Goal: Check status: Check status

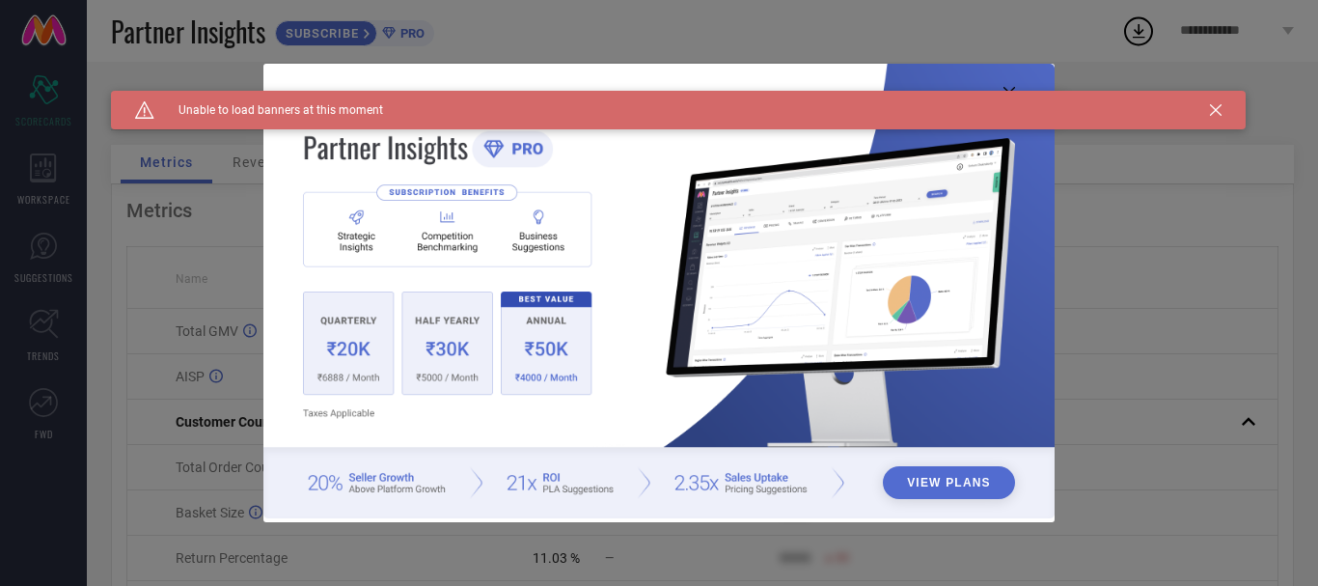
click at [1220, 110] on icon at bounding box center [1216, 110] width 12 height 12
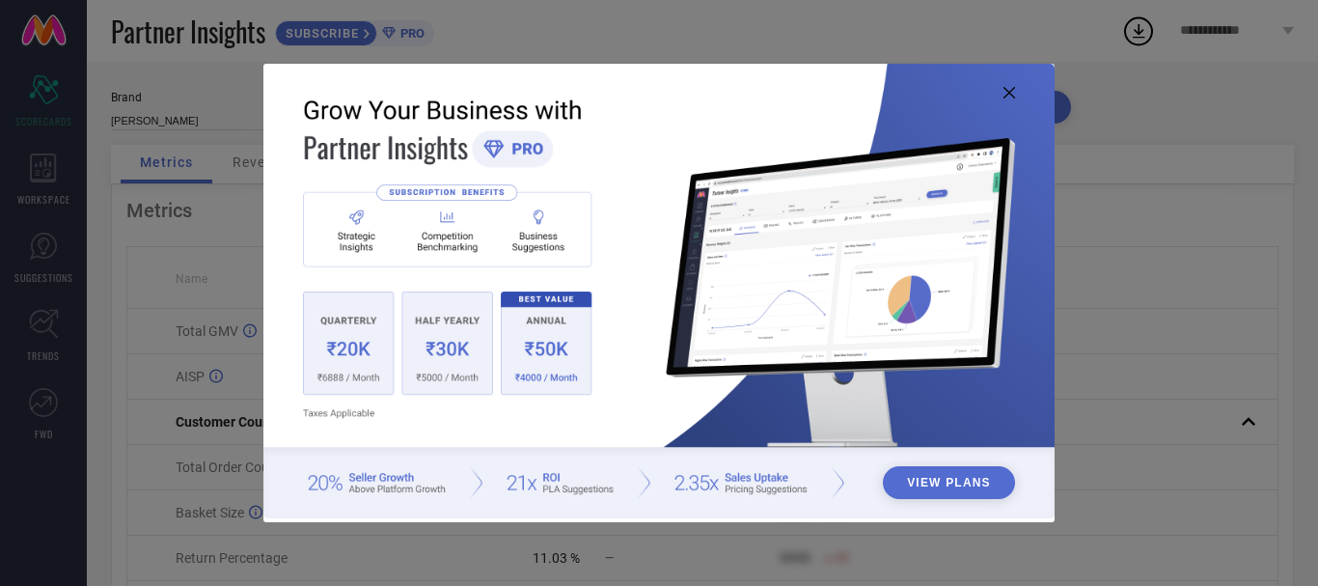
click at [1014, 90] on icon at bounding box center [1010, 93] width 12 height 12
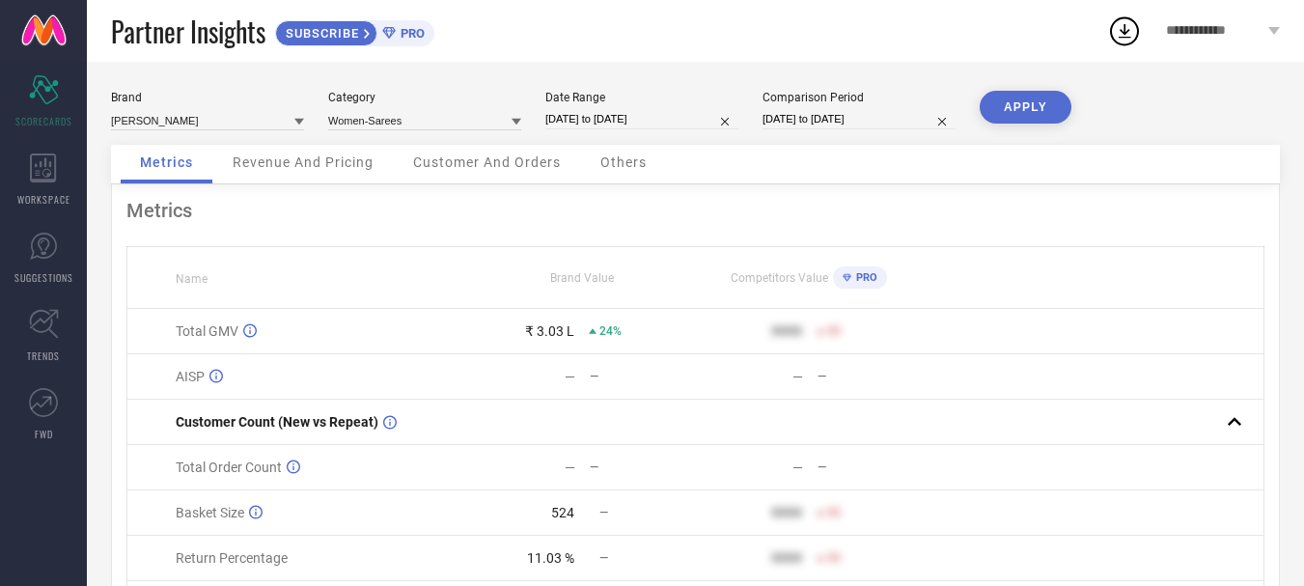
select select "7"
select select "2025"
select select "8"
select select "2025"
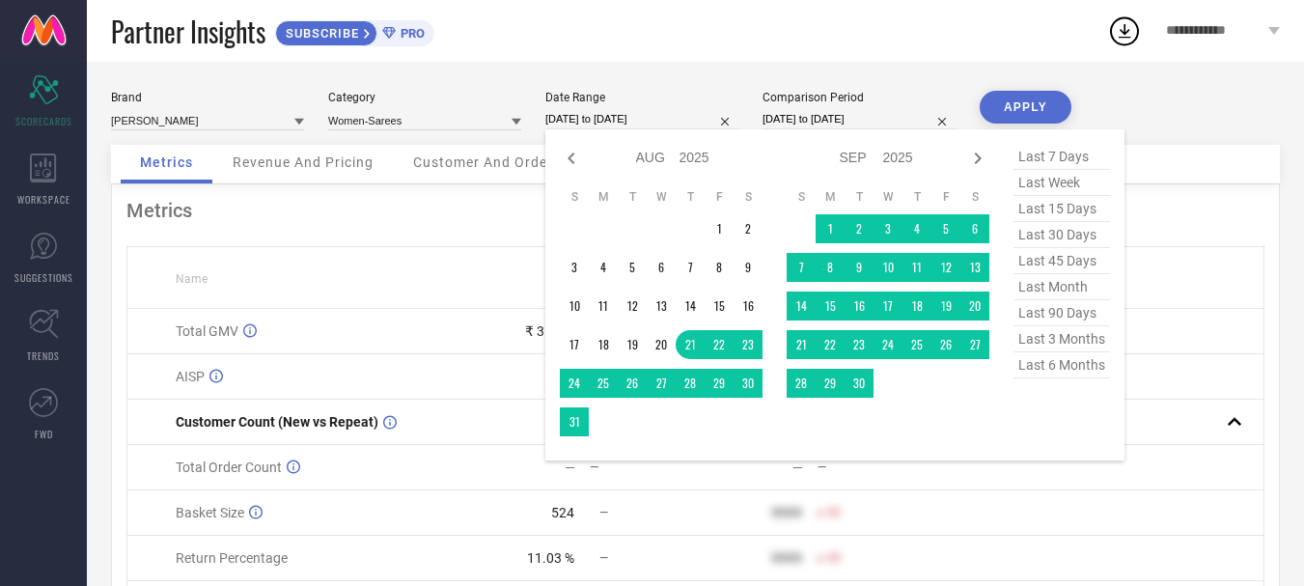
click at [657, 116] on input "[DATE] to [DATE]" at bounding box center [641, 119] width 193 height 20
click at [978, 166] on icon at bounding box center [977, 158] width 23 height 23
select select "8"
select select "2025"
select select "9"
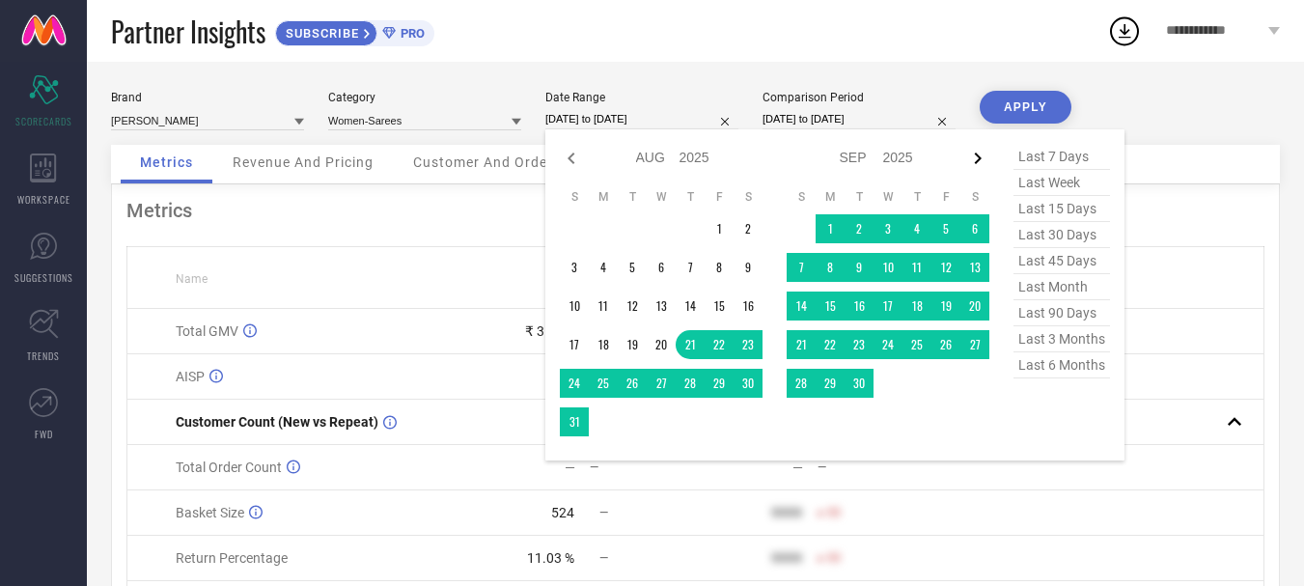
select select "2025"
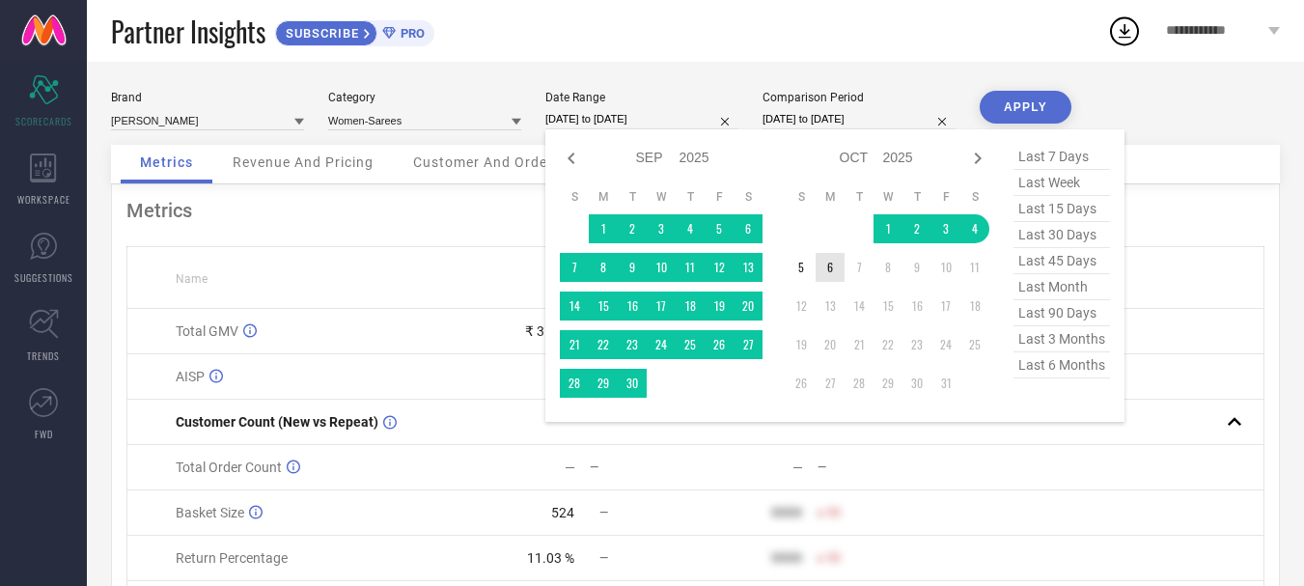
type input "After [DATE]"
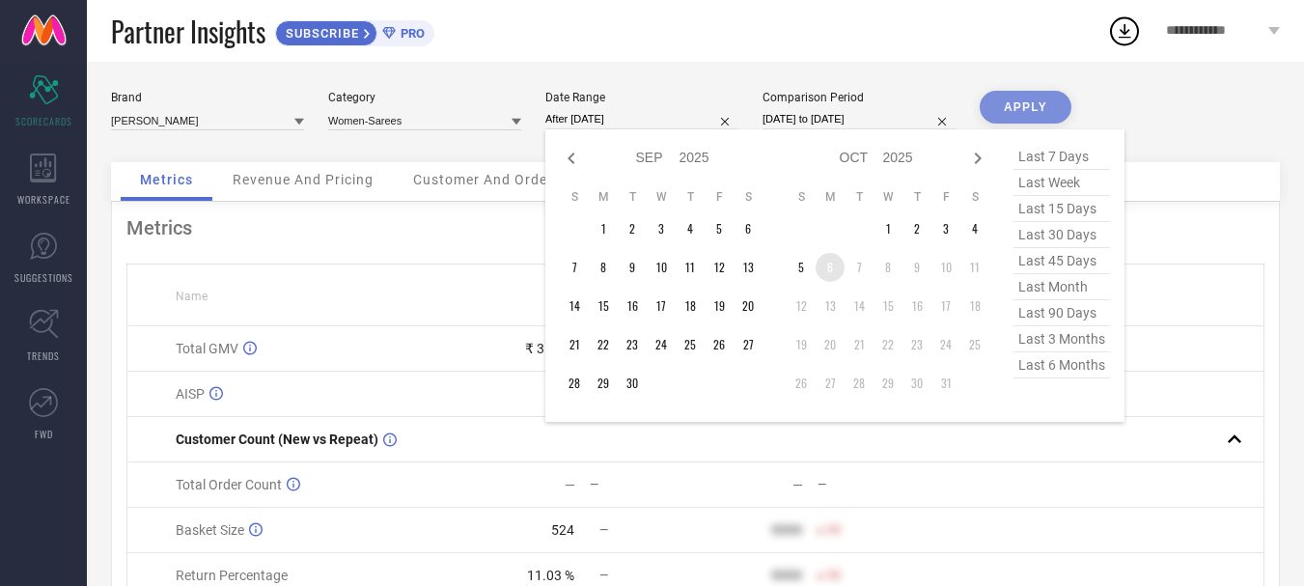
click at [840, 264] on td "6" at bounding box center [829, 267] width 29 height 29
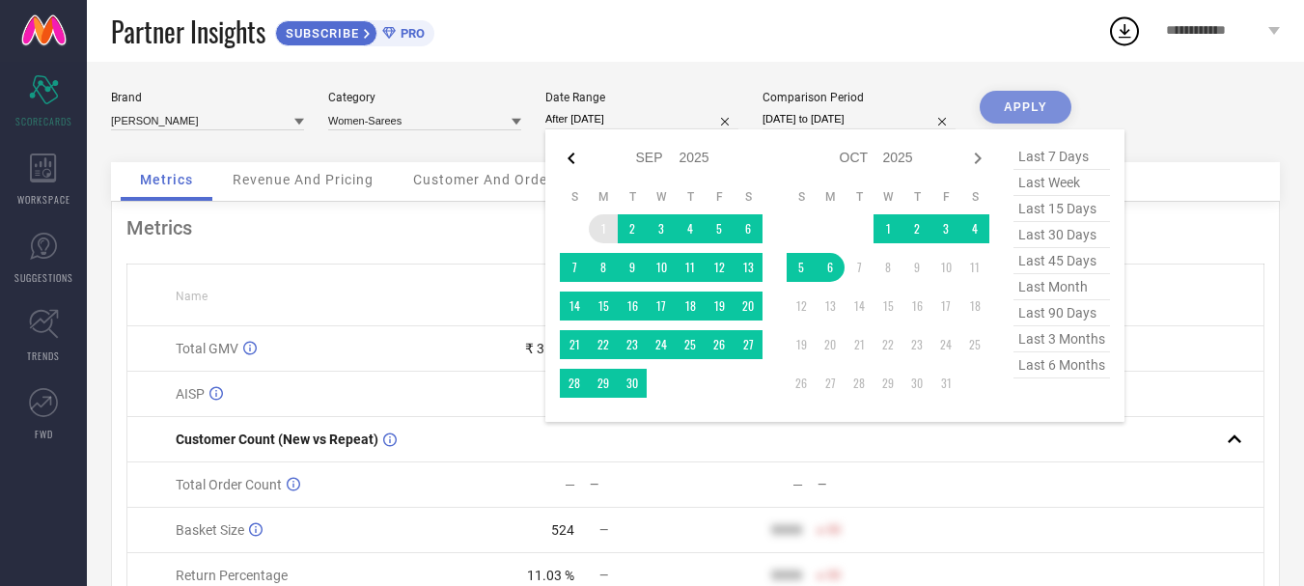
click at [568, 159] on icon at bounding box center [571, 158] width 23 height 23
select select "7"
select select "2025"
select select "8"
select select "2025"
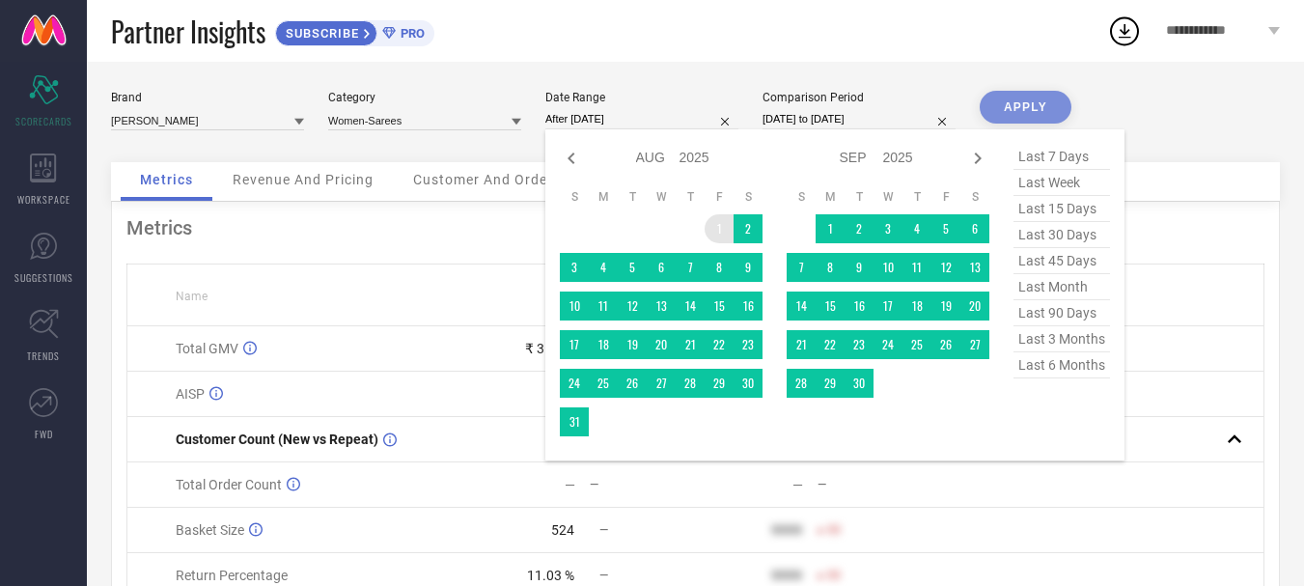
type input "[DATE] to [DATE]"
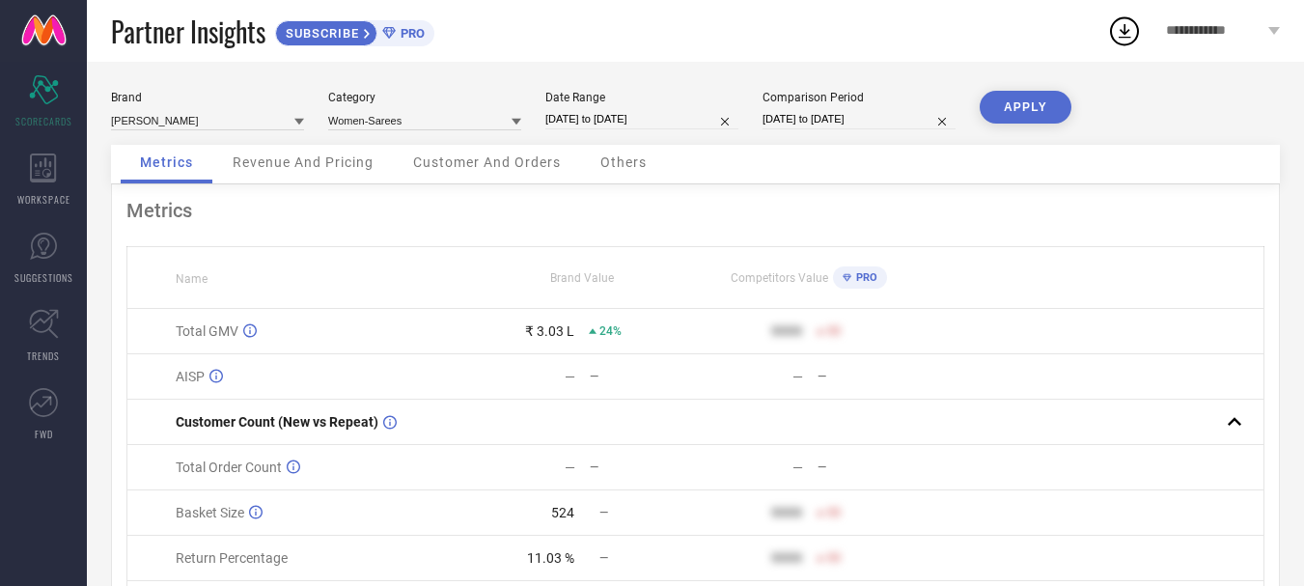
click at [1023, 105] on button "APPLY" at bounding box center [1025, 107] width 92 height 33
